Goal: Task Accomplishment & Management: Use online tool/utility

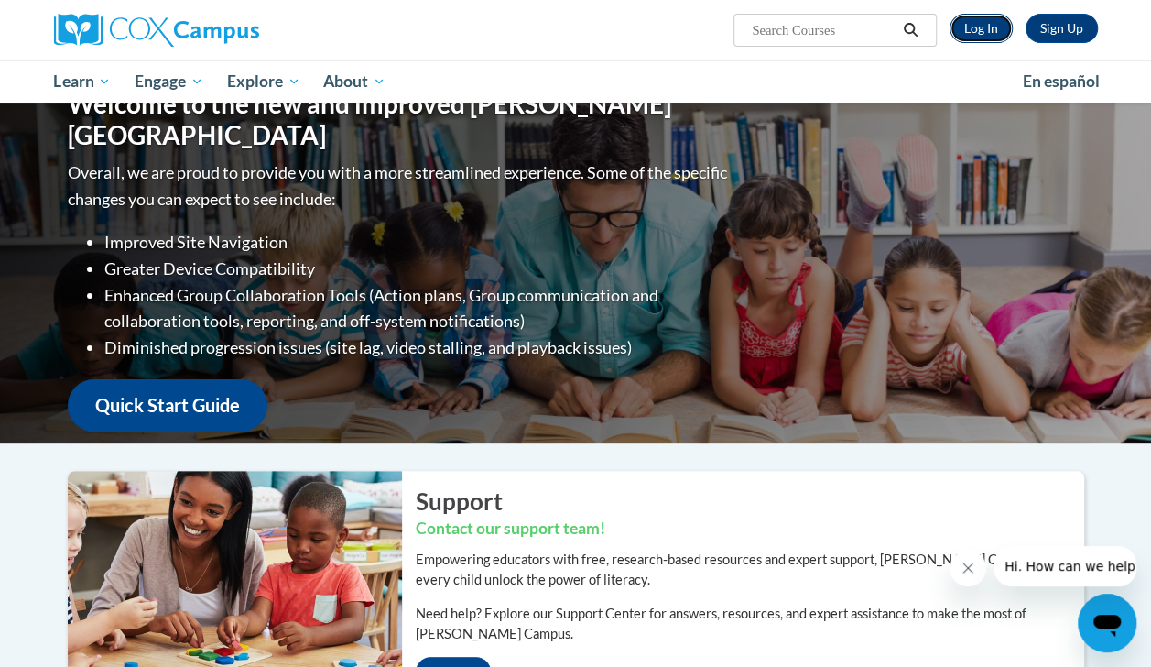
click at [974, 29] on link "Log In" at bounding box center [981, 28] width 63 height 29
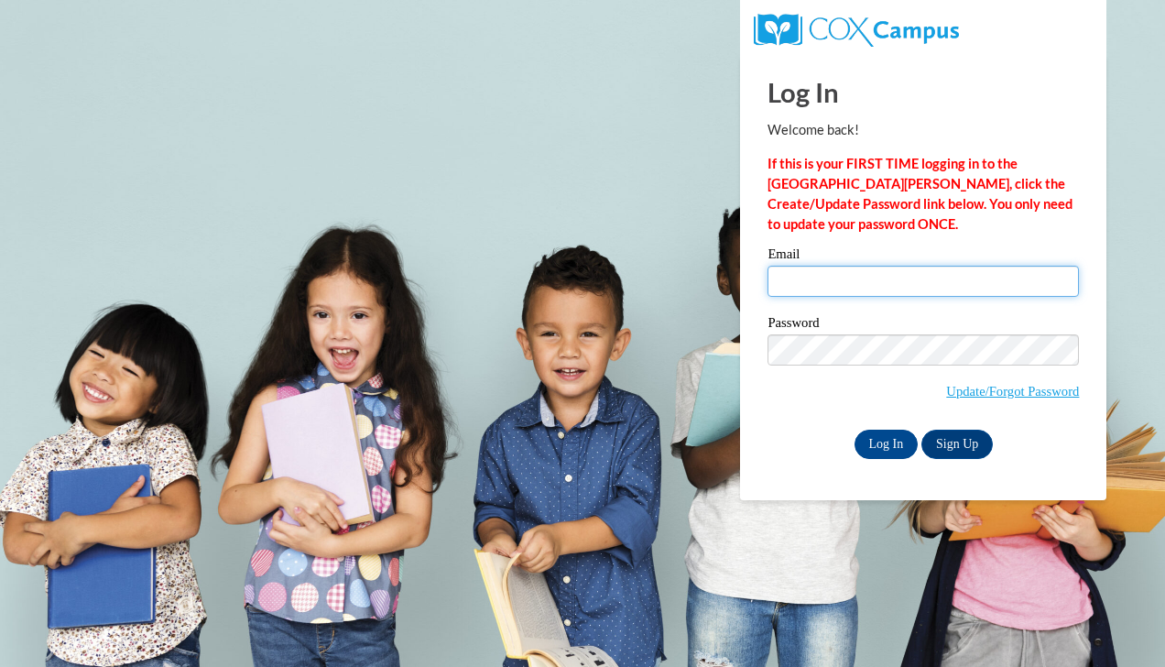
click at [805, 277] on input "Email" at bounding box center [923, 281] width 311 height 31
type input "[EMAIL_ADDRESS][DOMAIN_NAME]"
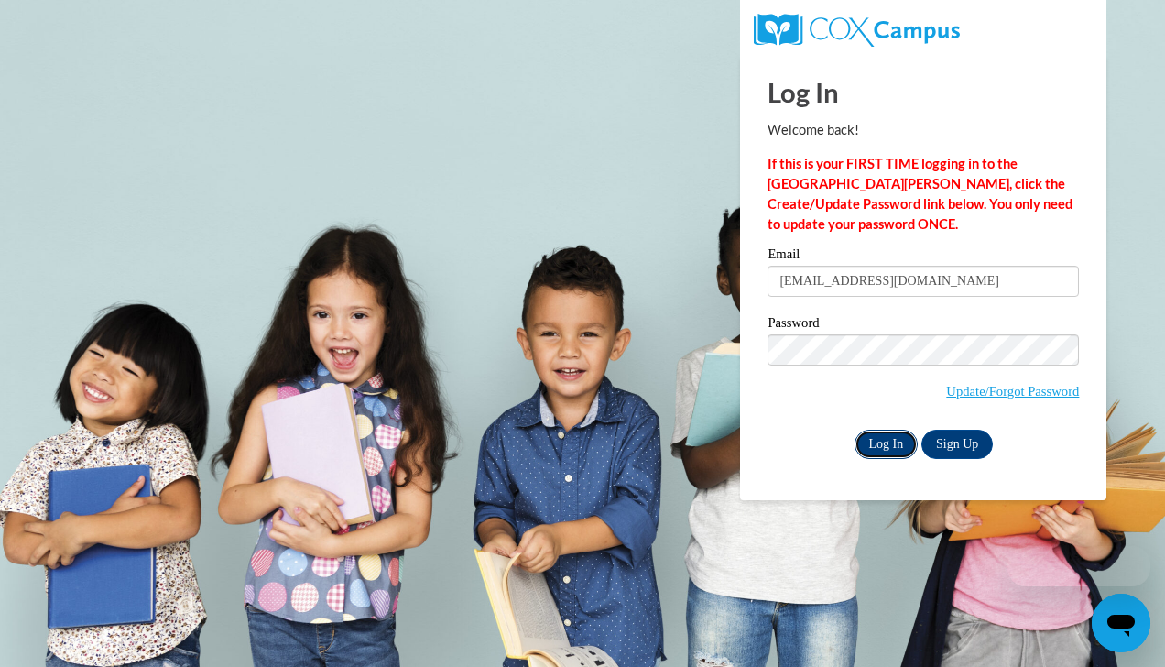
click at [879, 453] on input "Log In" at bounding box center [887, 444] width 64 height 29
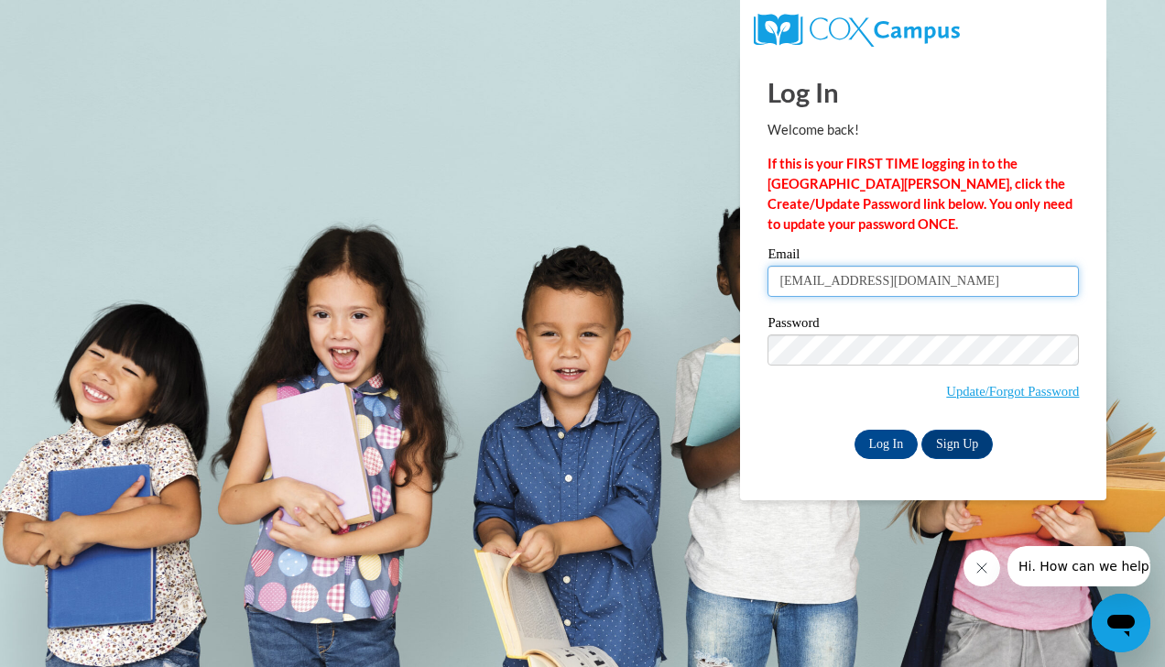
click at [824, 280] on input "[EMAIL_ADDRESS][DOMAIN_NAME]" at bounding box center [923, 281] width 311 height 31
click at [824, 280] on input "brymeeler37147@gmail.com" at bounding box center [923, 281] width 311 height 31
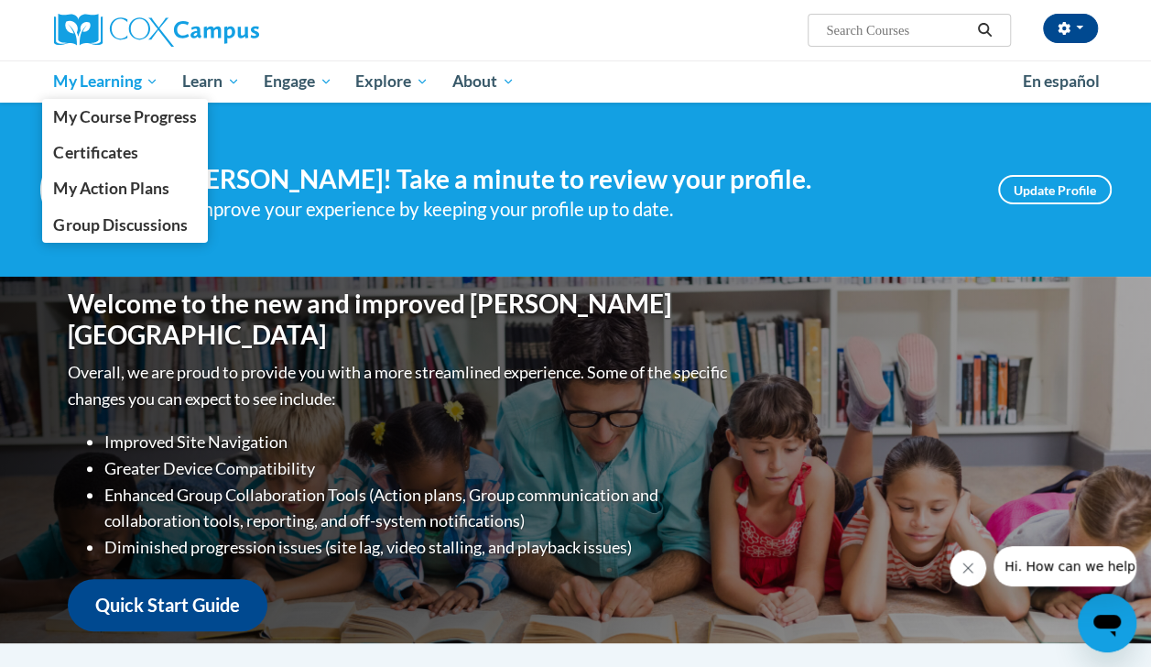
click at [93, 79] on span "My Learning" at bounding box center [105, 82] width 105 height 22
click at [94, 108] on span "My Course Progress" at bounding box center [124, 116] width 143 height 19
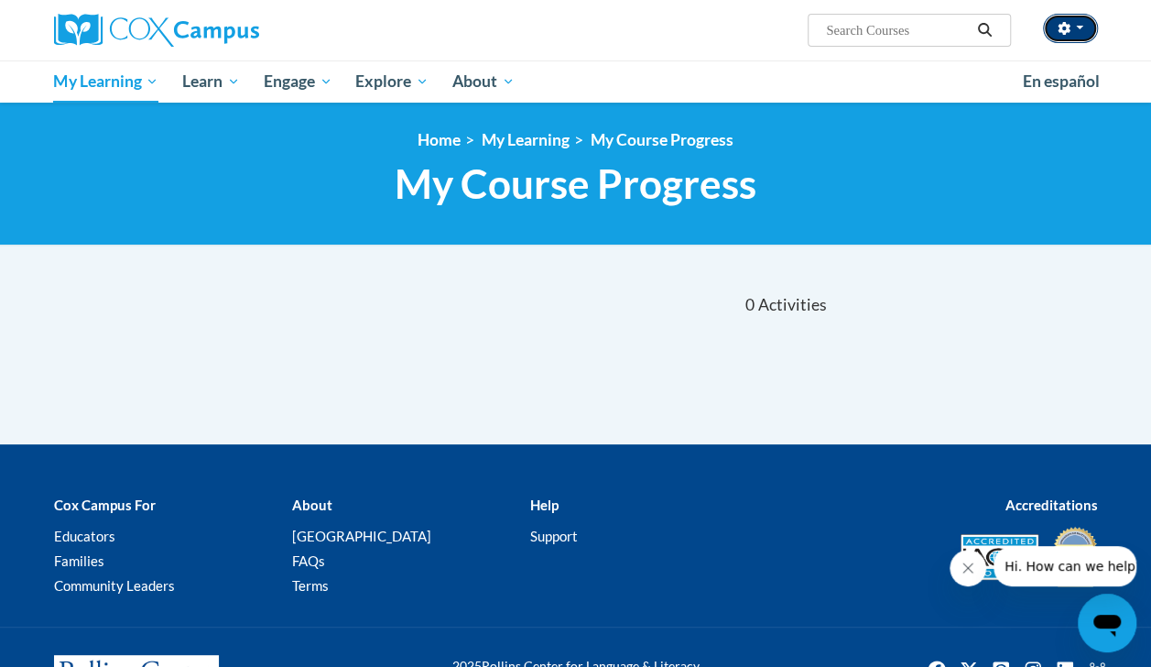
click at [1076, 22] on button "button" at bounding box center [1070, 28] width 55 height 29
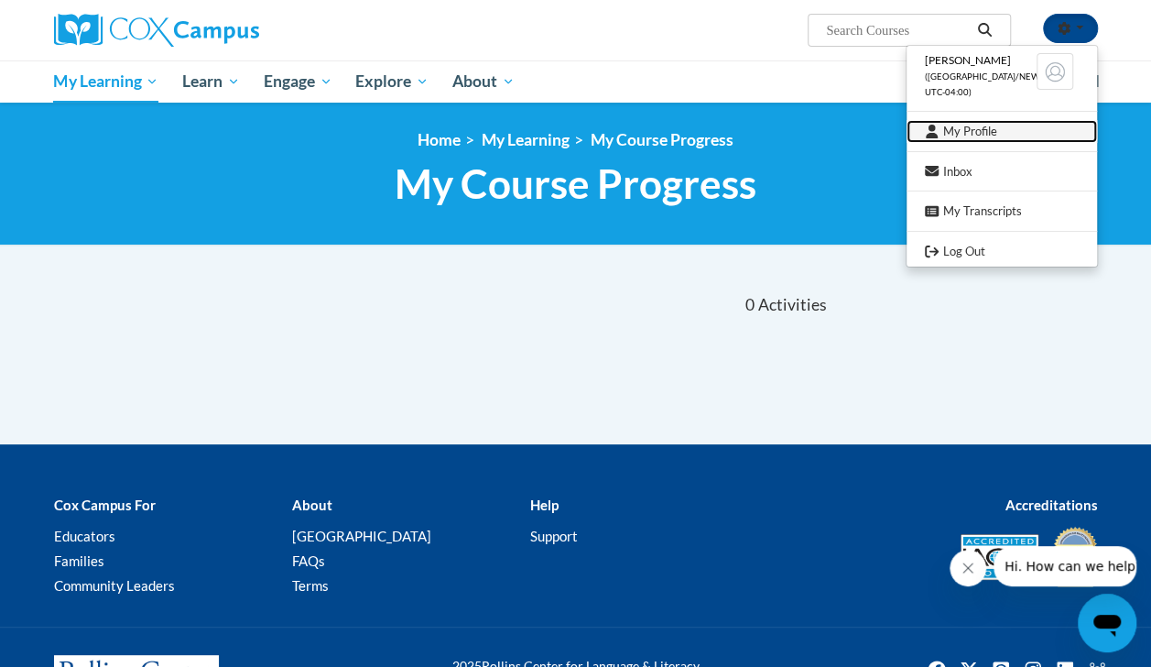
click at [965, 125] on link "My Profile" at bounding box center [1002, 131] width 191 height 23
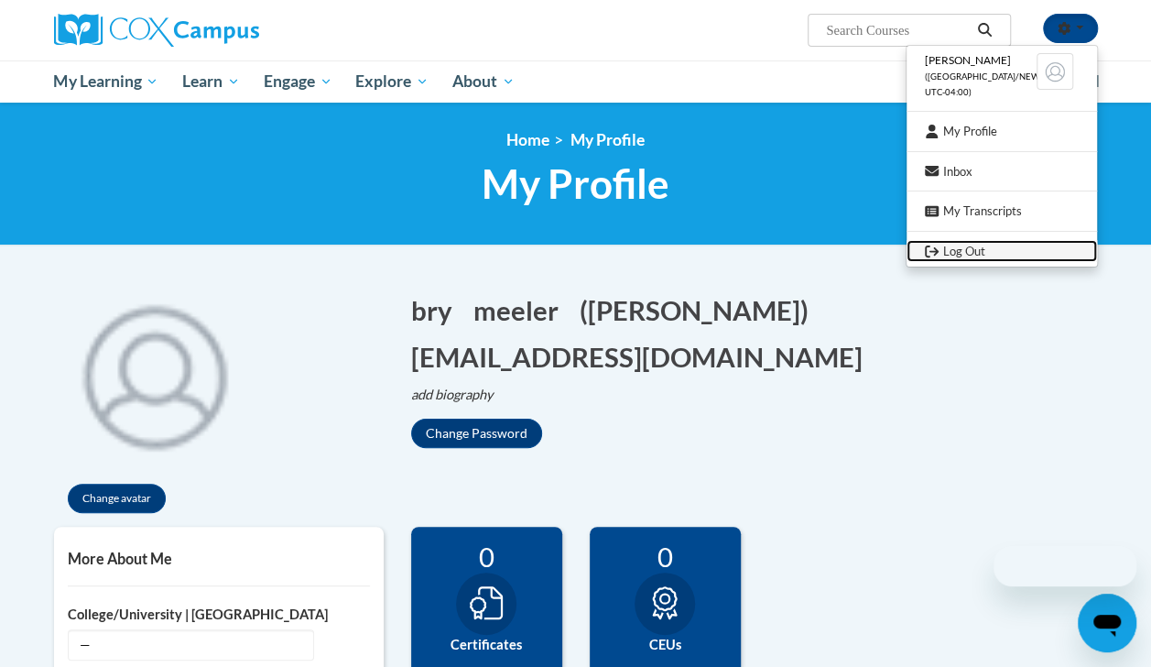
click at [947, 240] on link "Log Out" at bounding box center [1002, 251] width 191 height 23
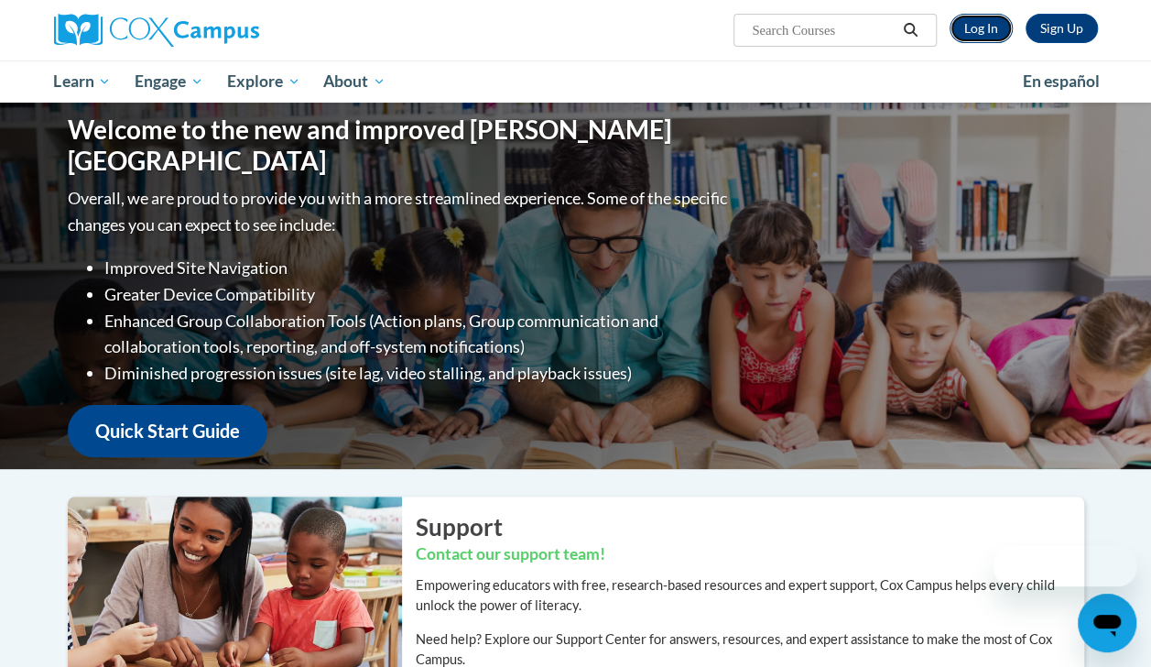
click at [984, 26] on link "Log In" at bounding box center [981, 28] width 63 height 29
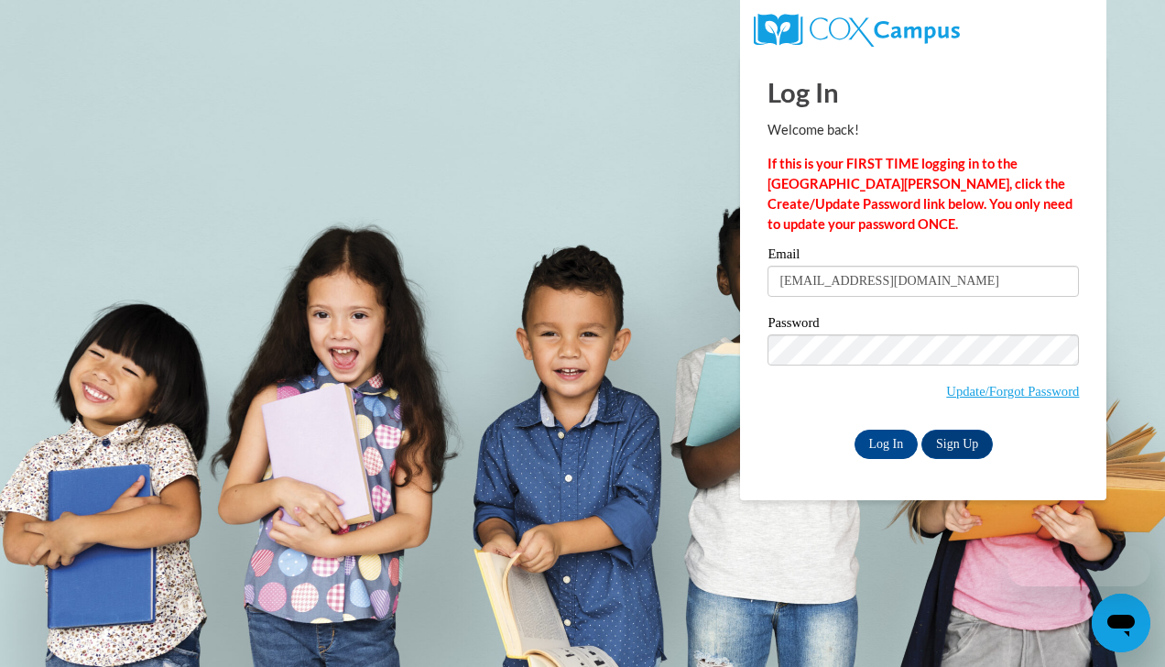
click at [837, 295] on input "[EMAIL_ADDRESS][DOMAIN_NAME]" at bounding box center [923, 281] width 311 height 31
click at [784, 286] on input "[EMAIL_ADDRESS][DOMAIN_NAME]" at bounding box center [923, 281] width 311 height 31
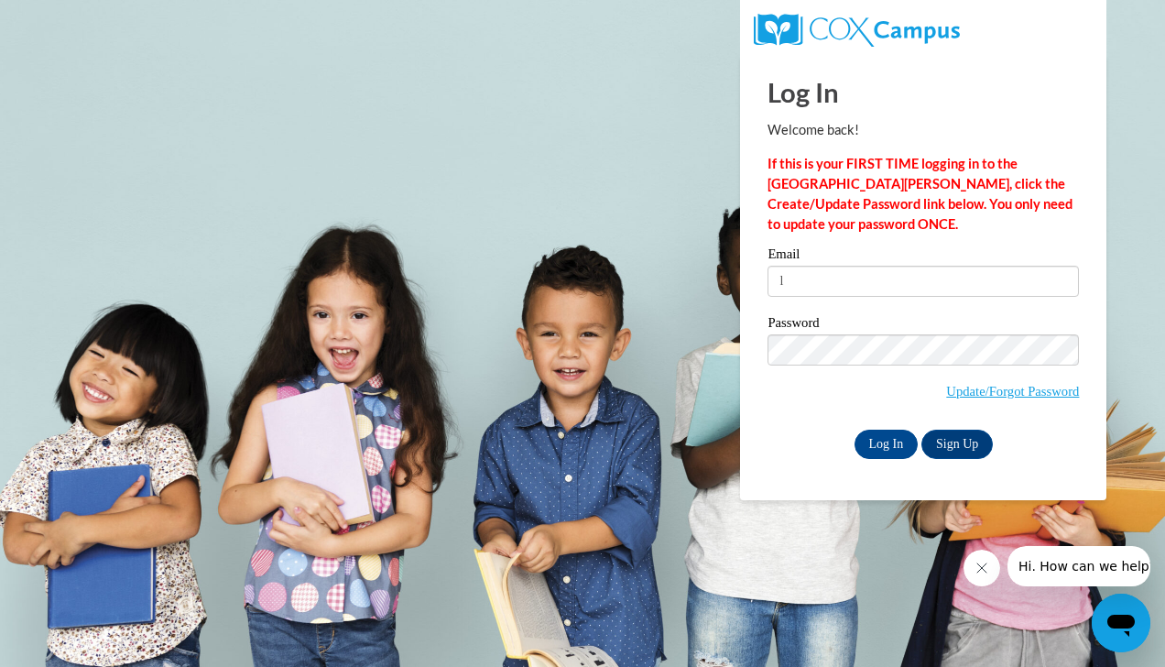
type input "[EMAIL_ADDRESS][DOMAIN_NAME]"
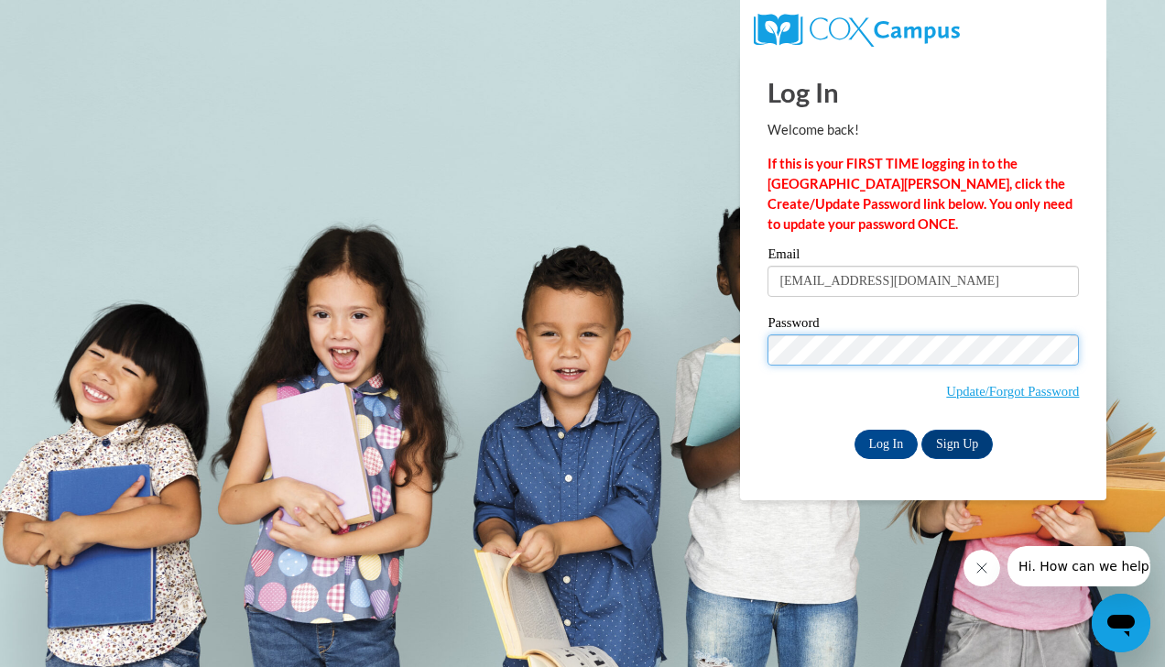
click at [855, 430] on input "Log In" at bounding box center [887, 444] width 64 height 29
click at [787, 427] on div "Email [EMAIL_ADDRESS][DOMAIN_NAME] Password Update/Forgot Password Log In Sign …" at bounding box center [923, 352] width 311 height 211
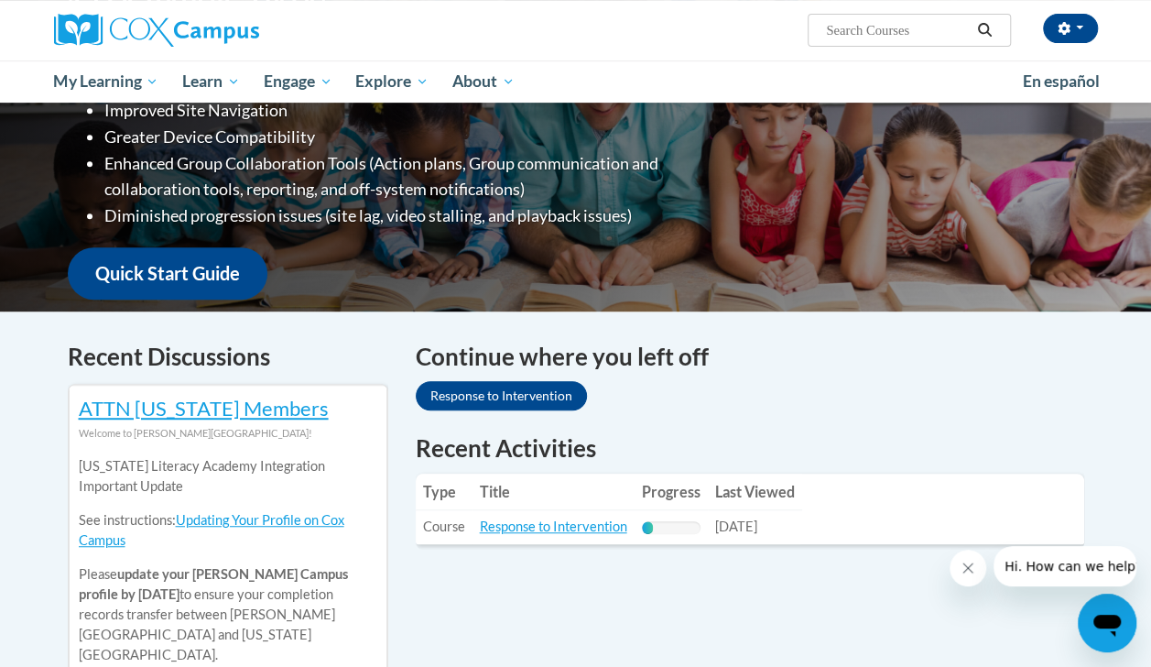
scroll to position [414, 0]
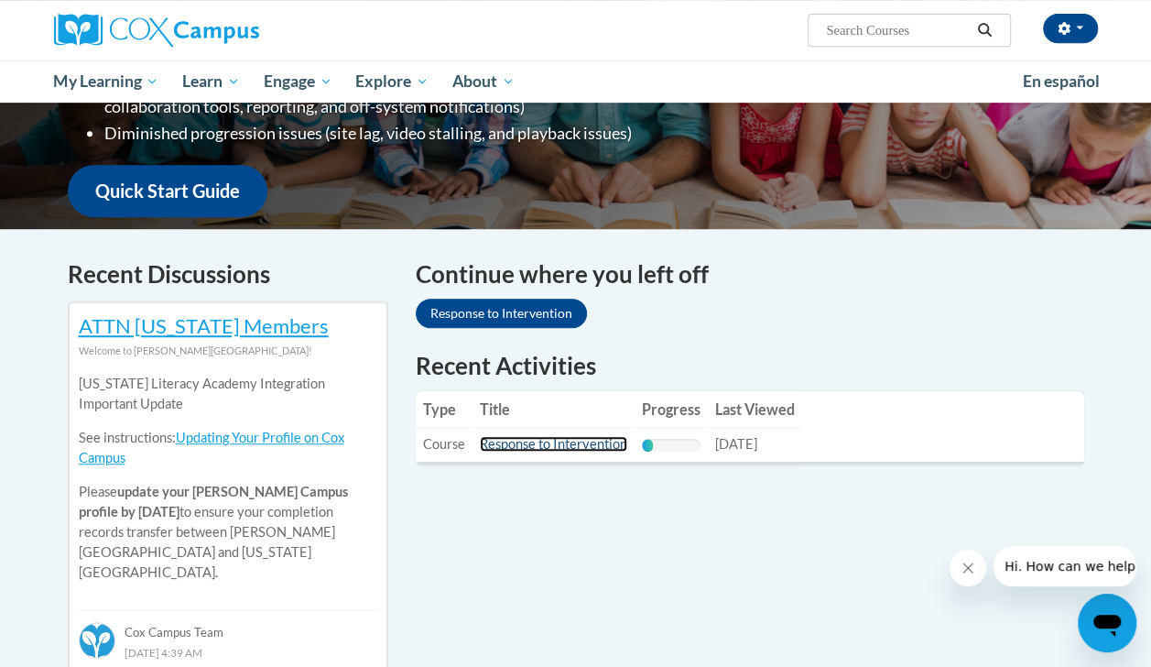
click at [588, 445] on link "Response to Intervention" at bounding box center [553, 444] width 147 height 16
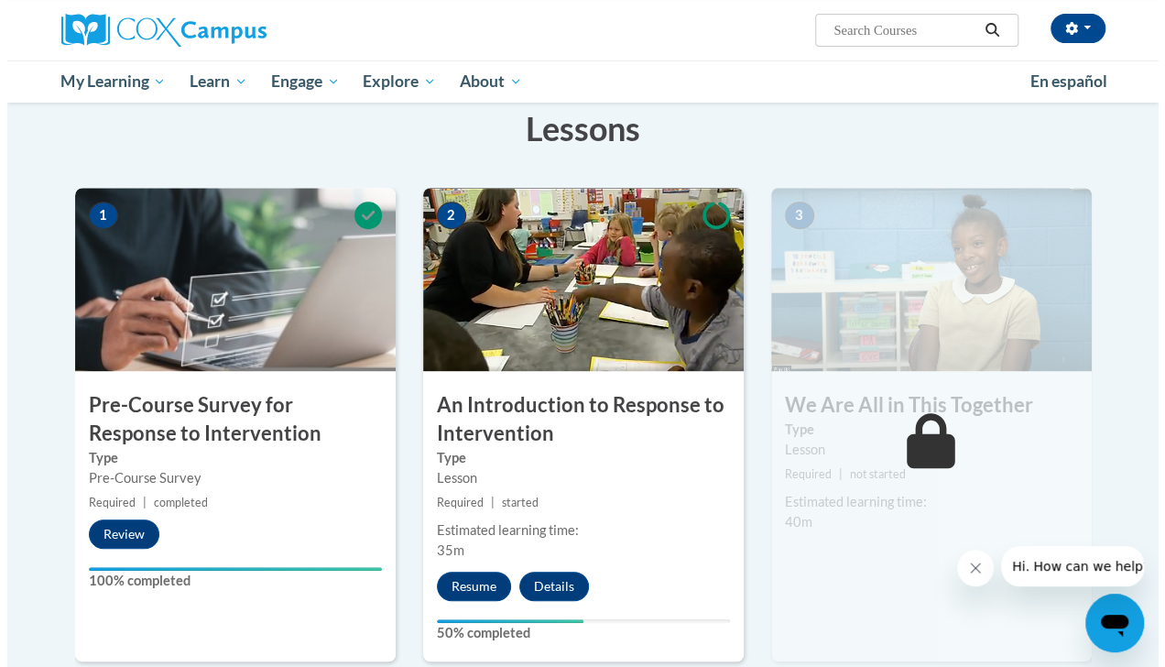
scroll to position [289, 0]
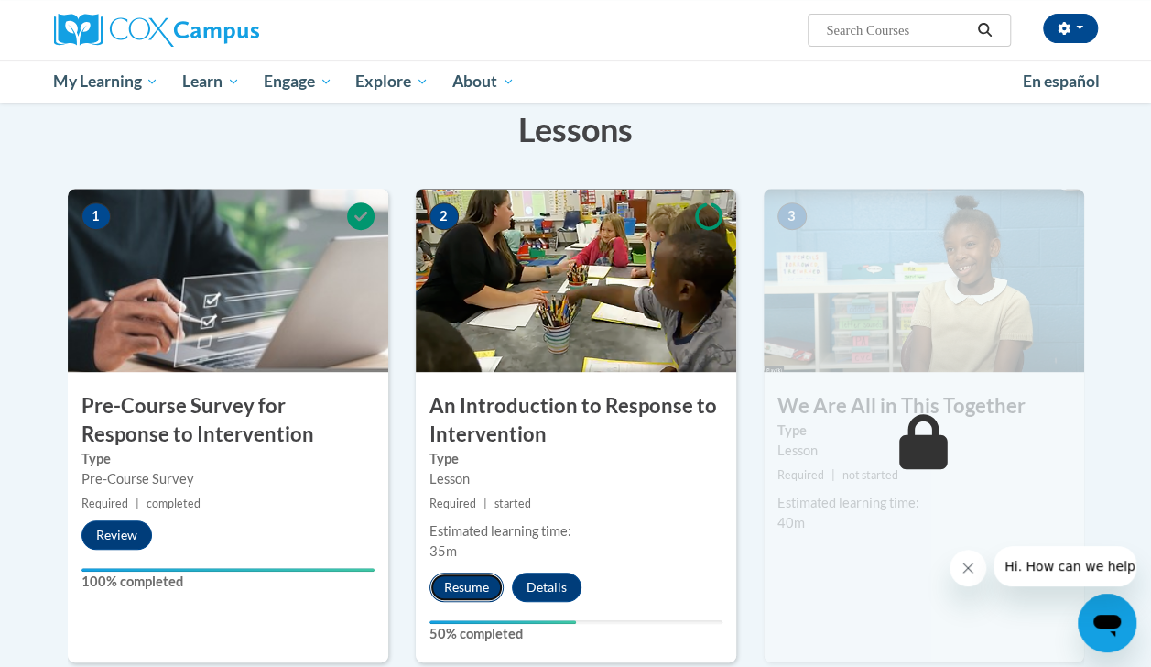
click at [462, 588] on button "Resume" at bounding box center [467, 587] width 74 height 29
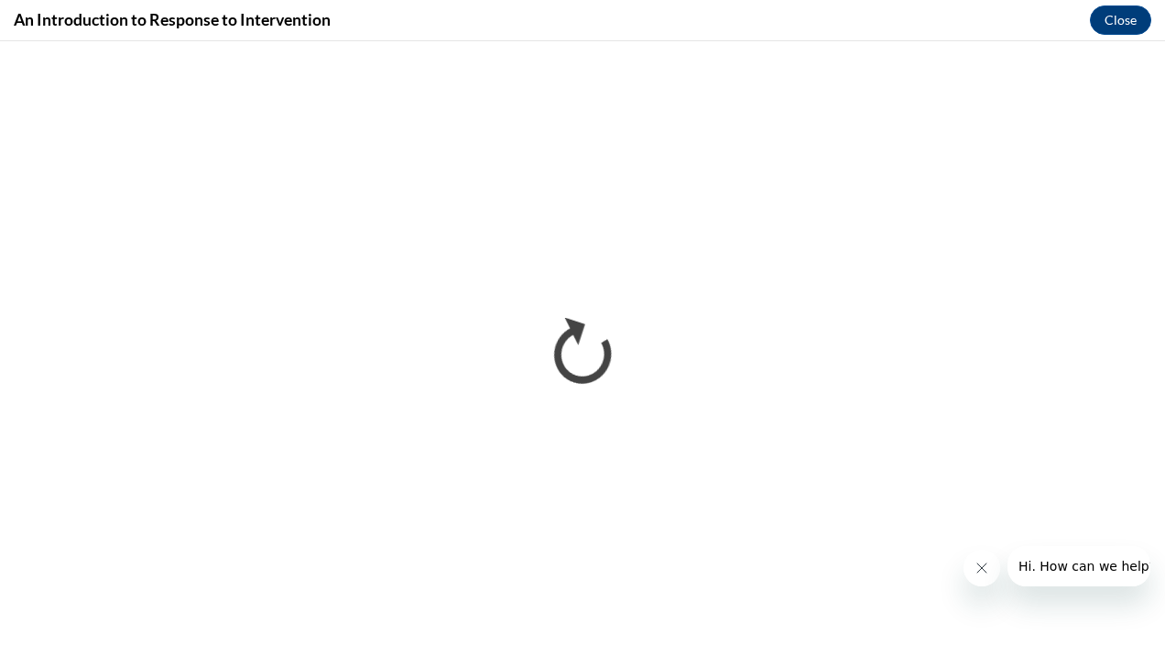
scroll to position [0, 0]
click at [979, 584] on button "Close message from company" at bounding box center [981, 568] width 37 height 37
